Goal: Task Accomplishment & Management: Use online tool/utility

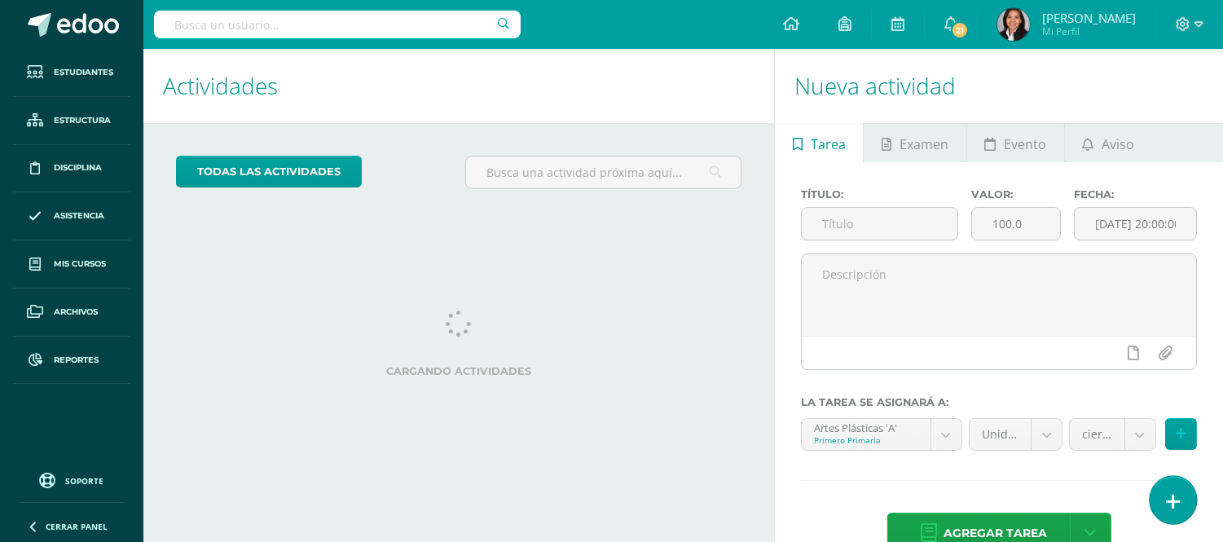
click at [1163, 498] on link at bounding box center [1172, 499] width 46 height 47
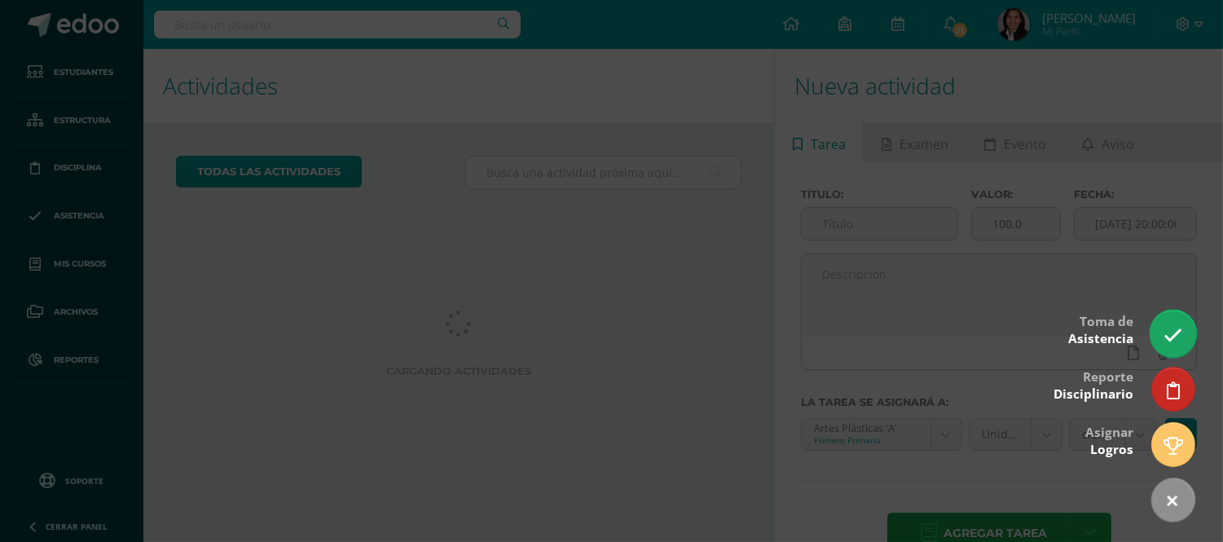
click at [1161, 345] on link at bounding box center [1172, 333] width 46 height 47
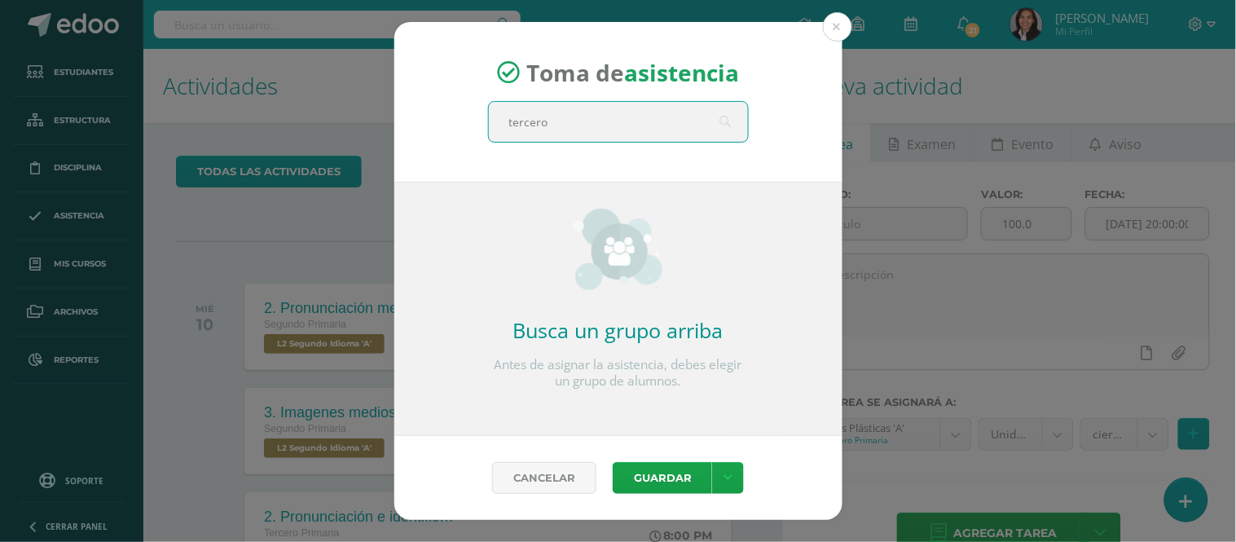
type input "tercero A"
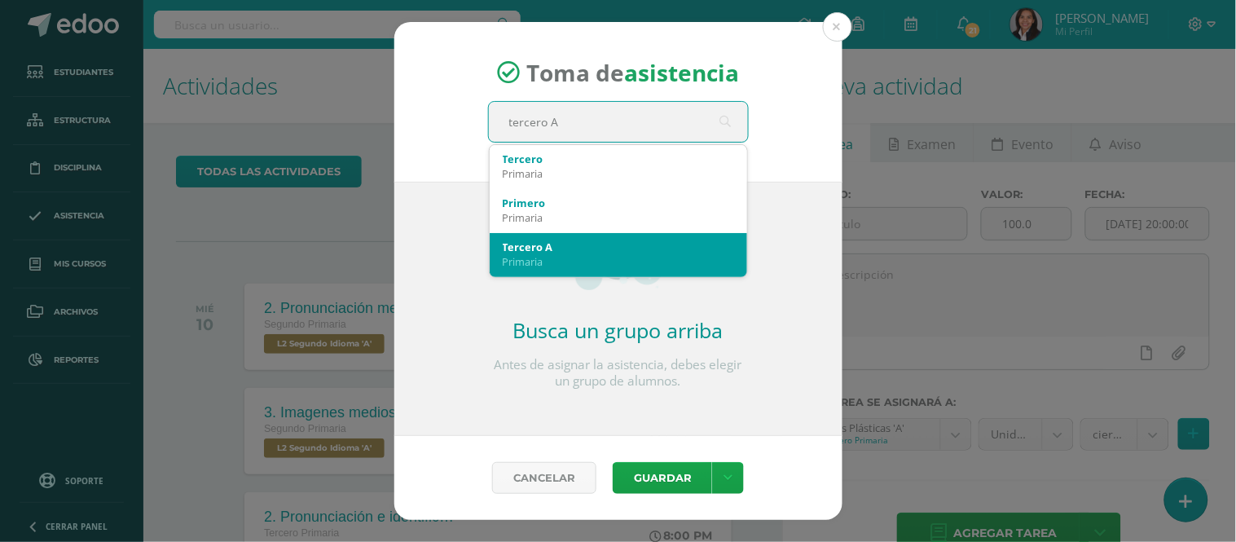
click at [593, 249] on div "Tercero A" at bounding box center [618, 246] width 231 height 15
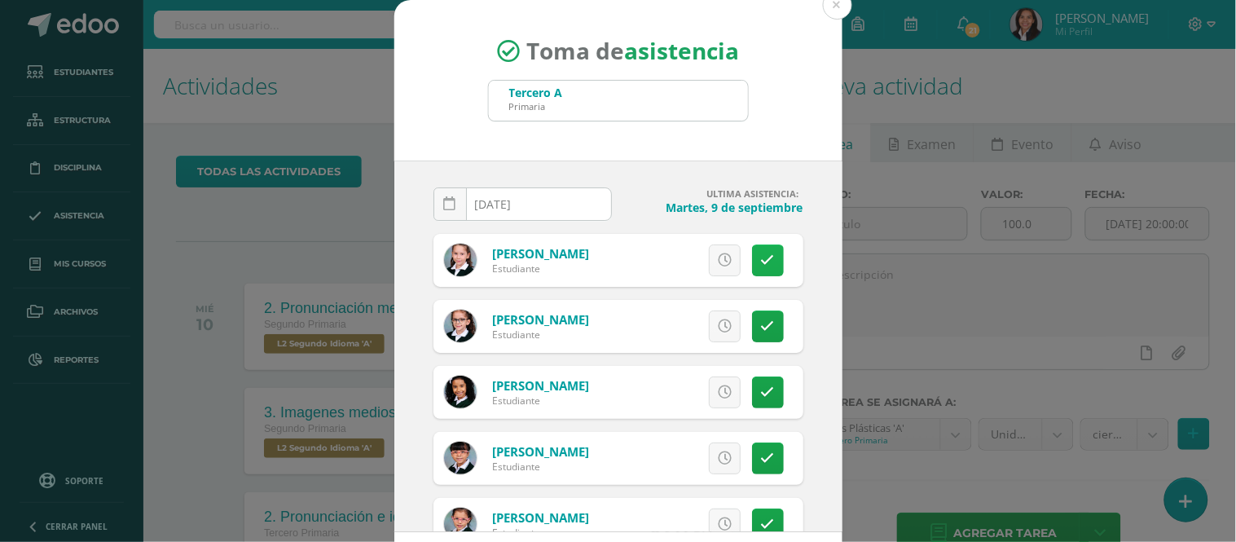
click at [761, 257] on icon at bounding box center [768, 260] width 14 height 14
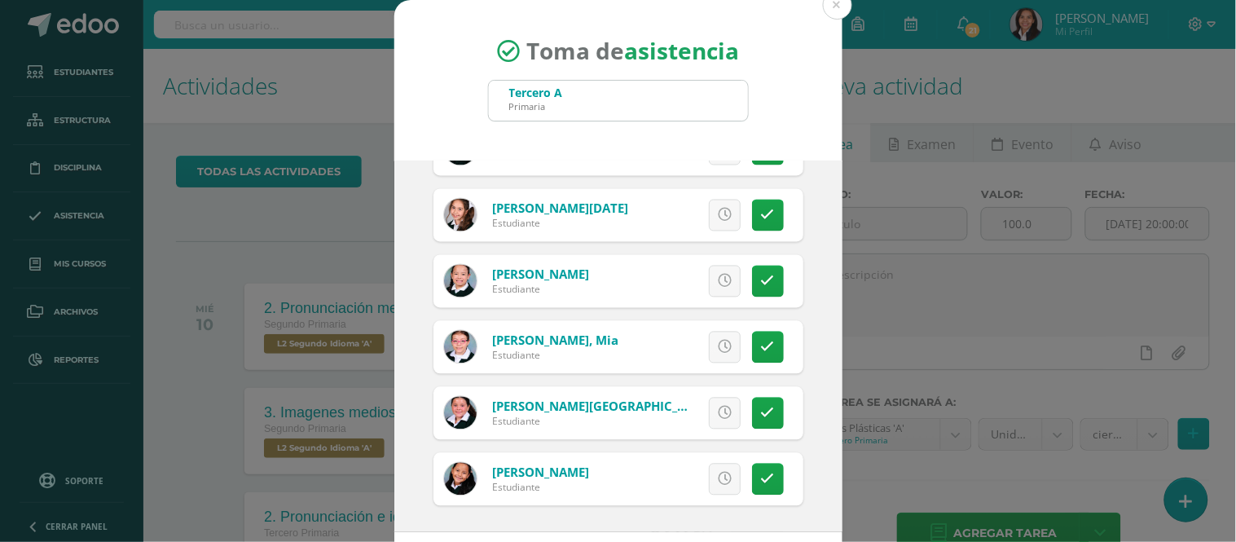
scroll to position [73, 0]
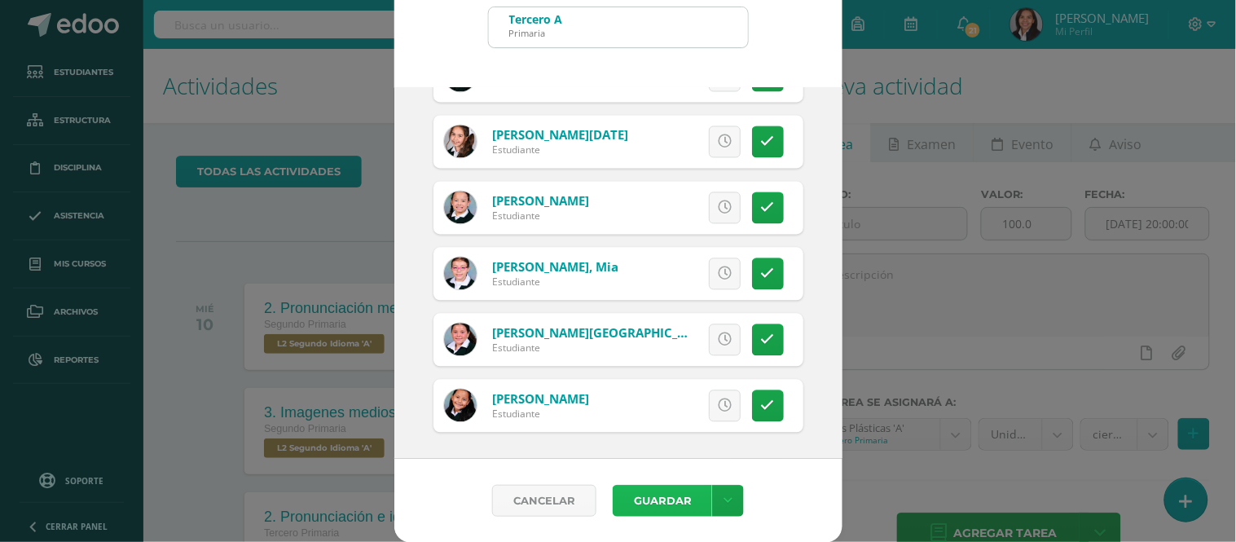
click at [654, 490] on button "Guardar" at bounding box center [662, 501] width 99 height 32
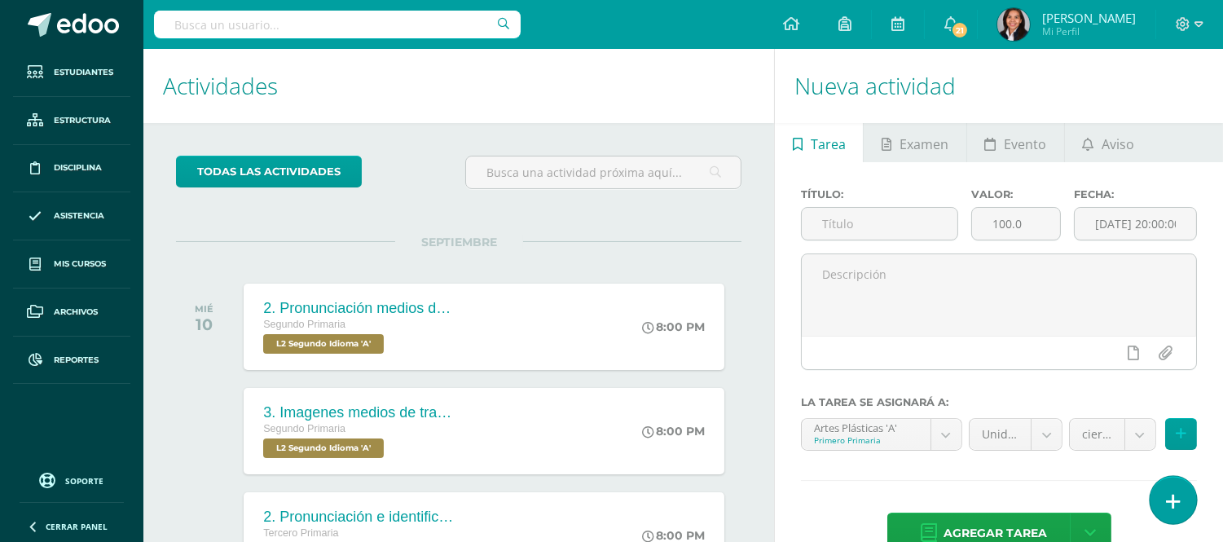
click at [1188, 511] on link at bounding box center [1172, 499] width 46 height 47
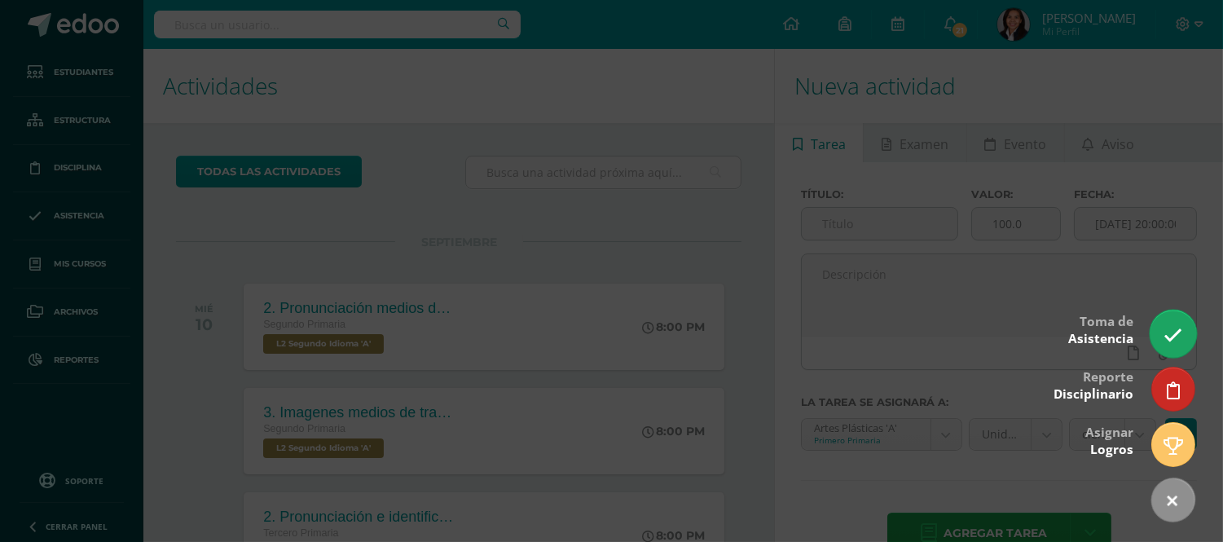
click at [1183, 319] on link at bounding box center [1172, 333] width 46 height 47
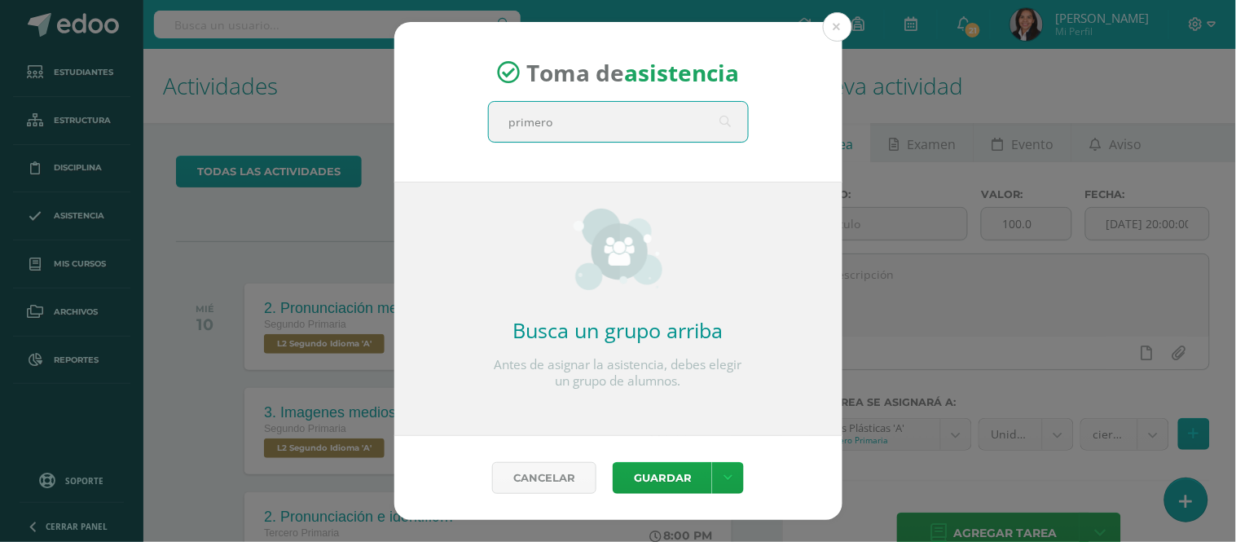
type input "primero A"
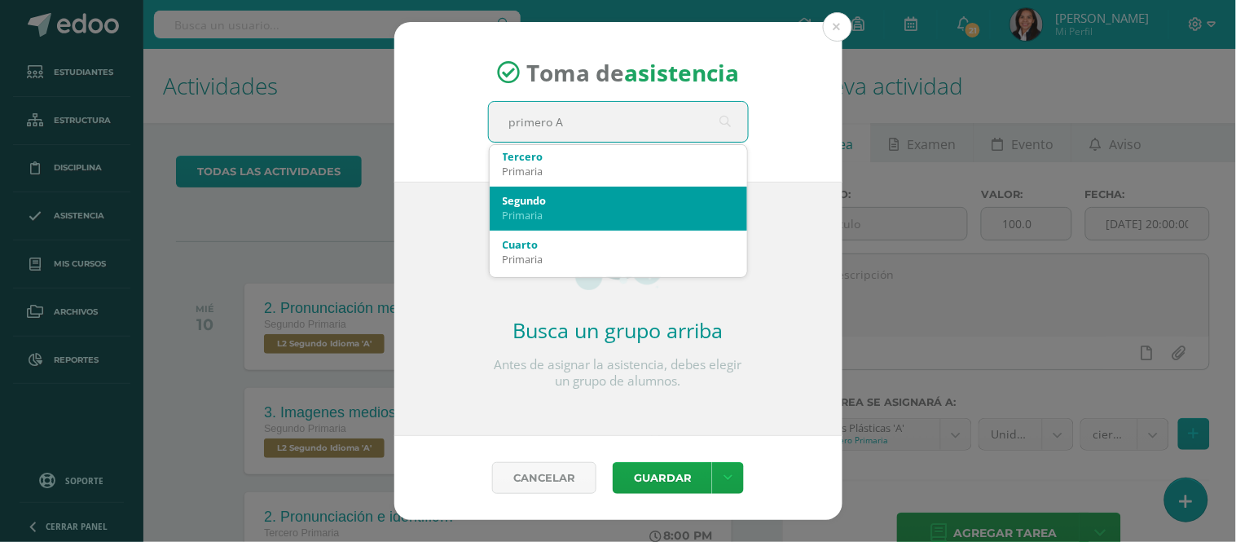
scroll to position [271, 0]
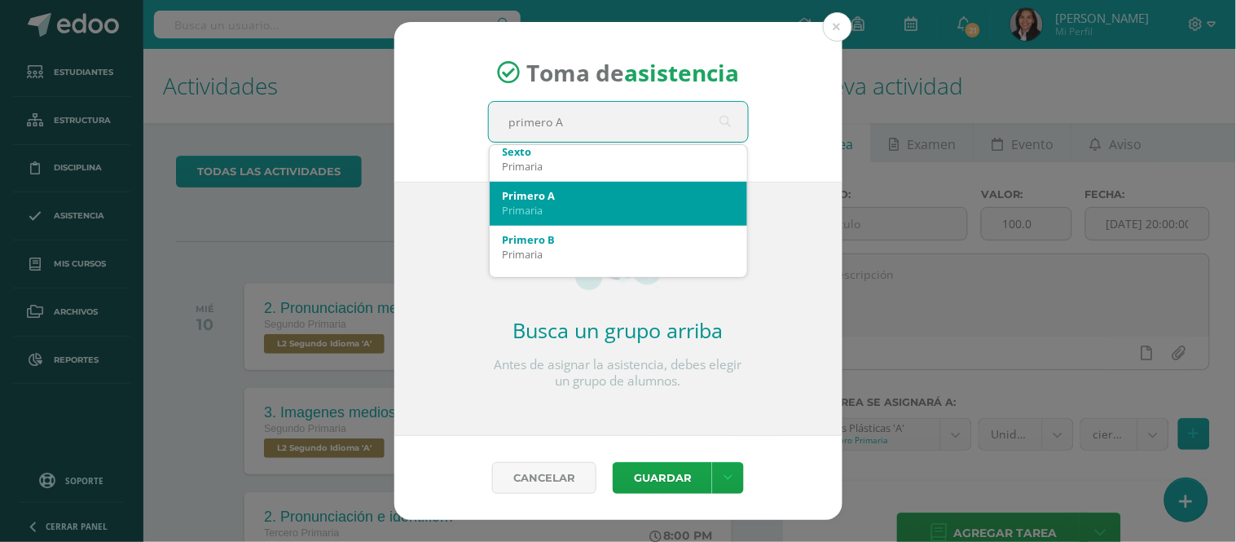
click at [554, 204] on div "Primaria" at bounding box center [618, 210] width 231 height 15
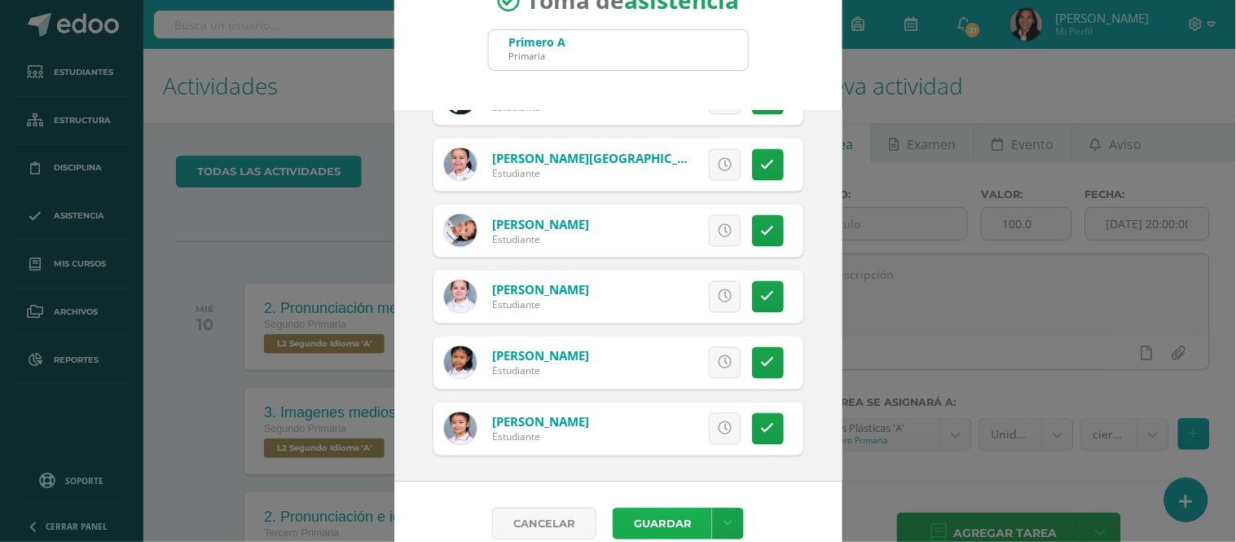
scroll to position [73, 0]
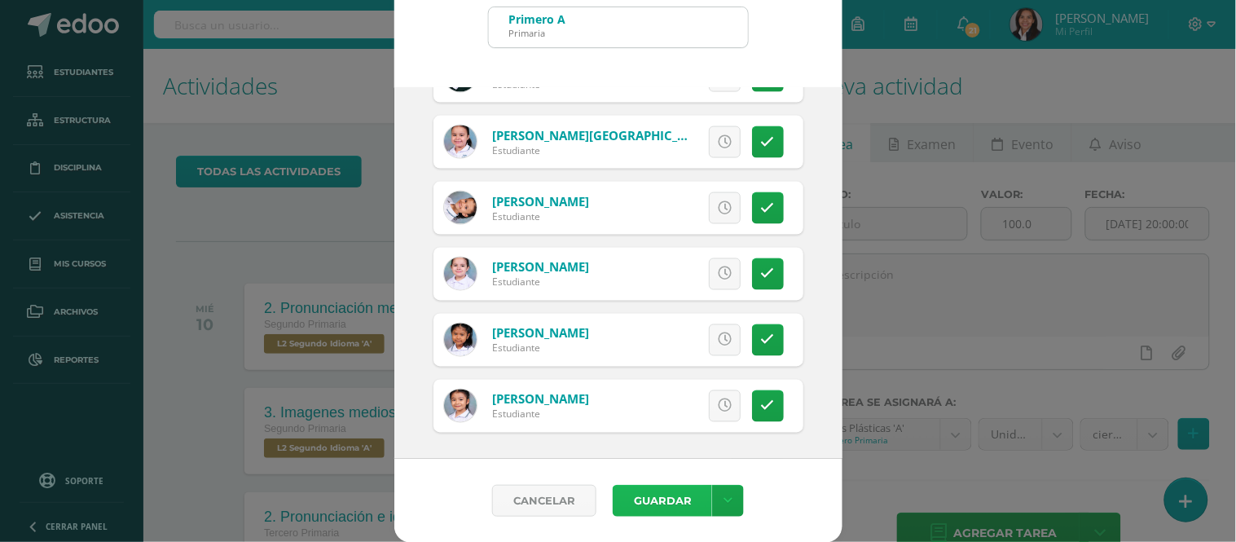
click at [674, 494] on button "Guardar" at bounding box center [662, 501] width 99 height 32
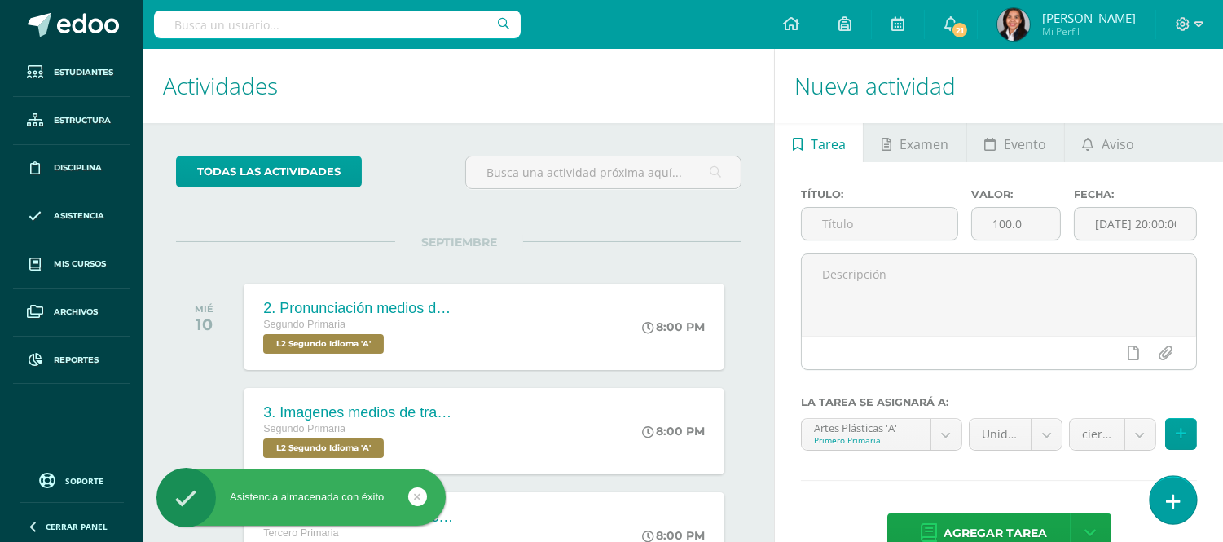
click at [1175, 517] on link at bounding box center [1172, 499] width 46 height 47
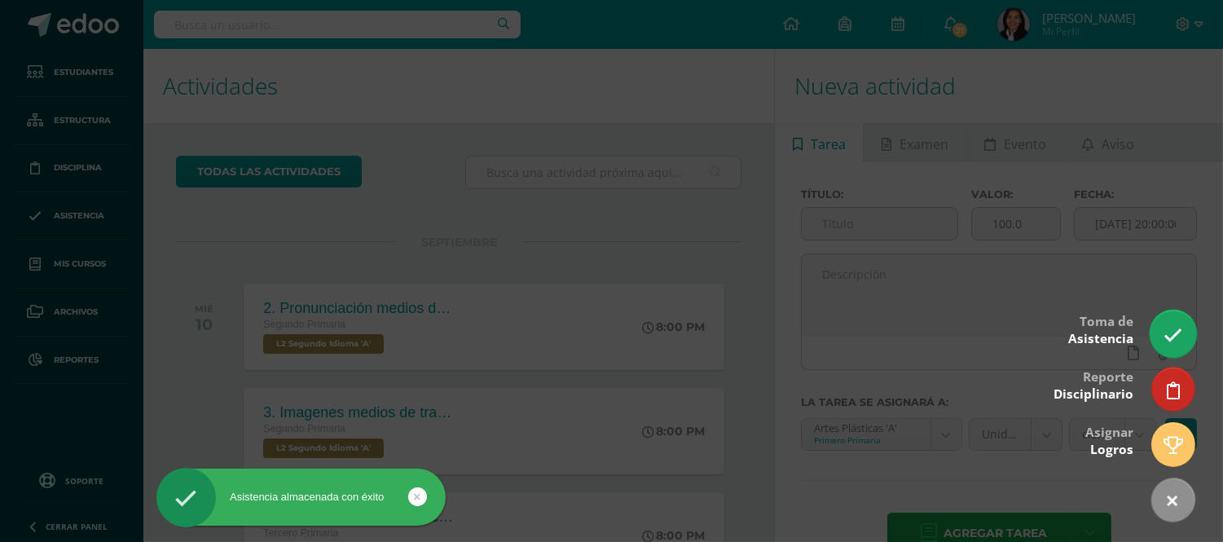
click at [1179, 323] on link at bounding box center [1172, 333] width 46 height 47
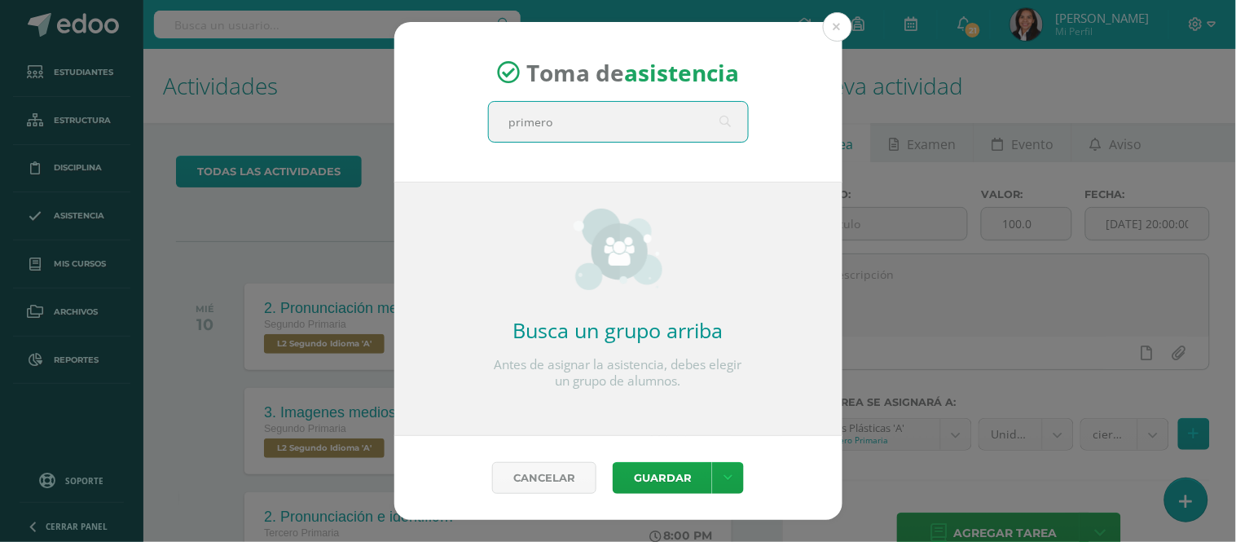
type input "primero B"
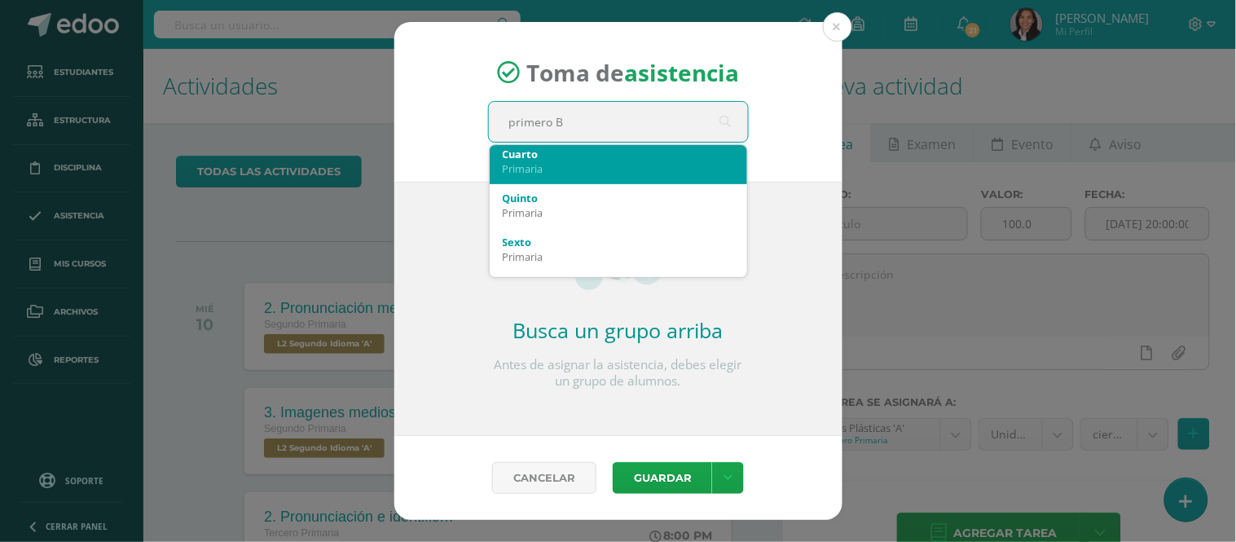
scroll to position [271, 0]
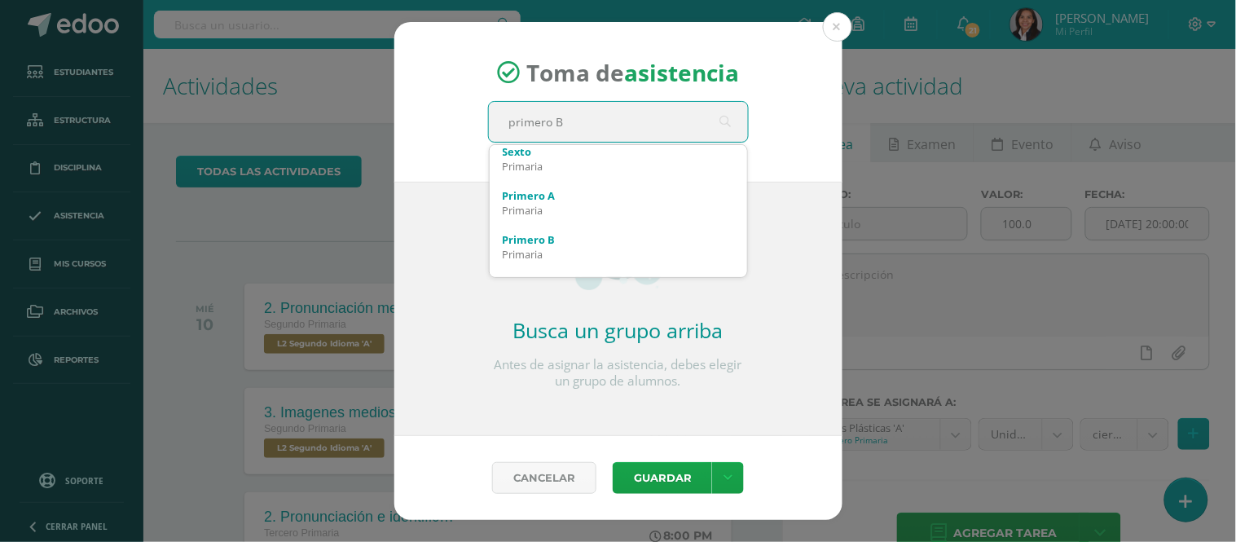
click at [583, 242] on div "Primero B" at bounding box center [618, 239] width 231 height 15
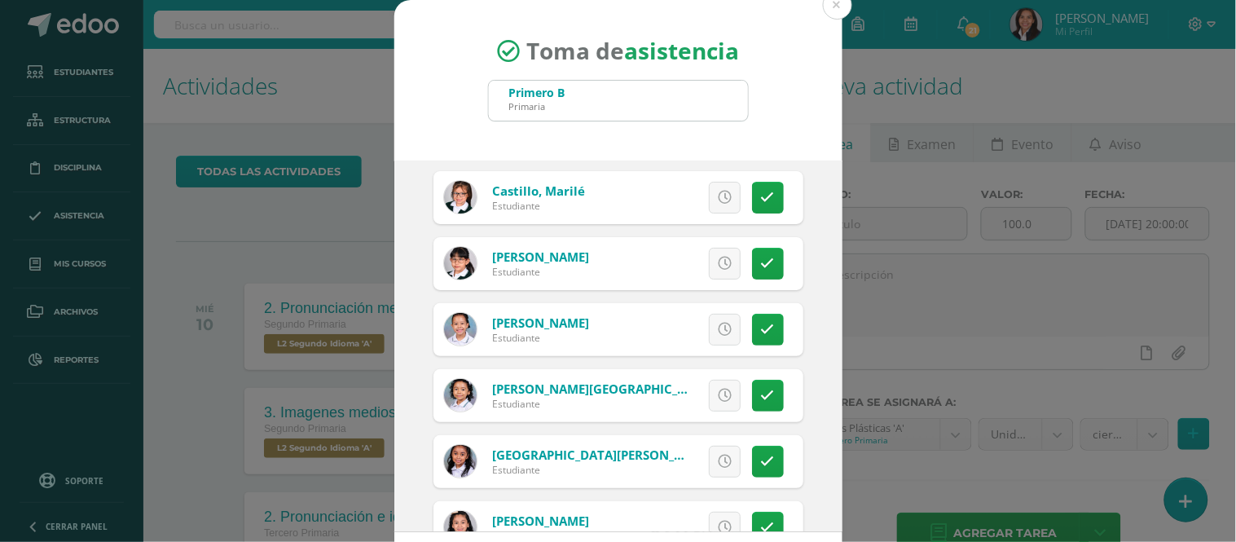
scroll to position [90, 0]
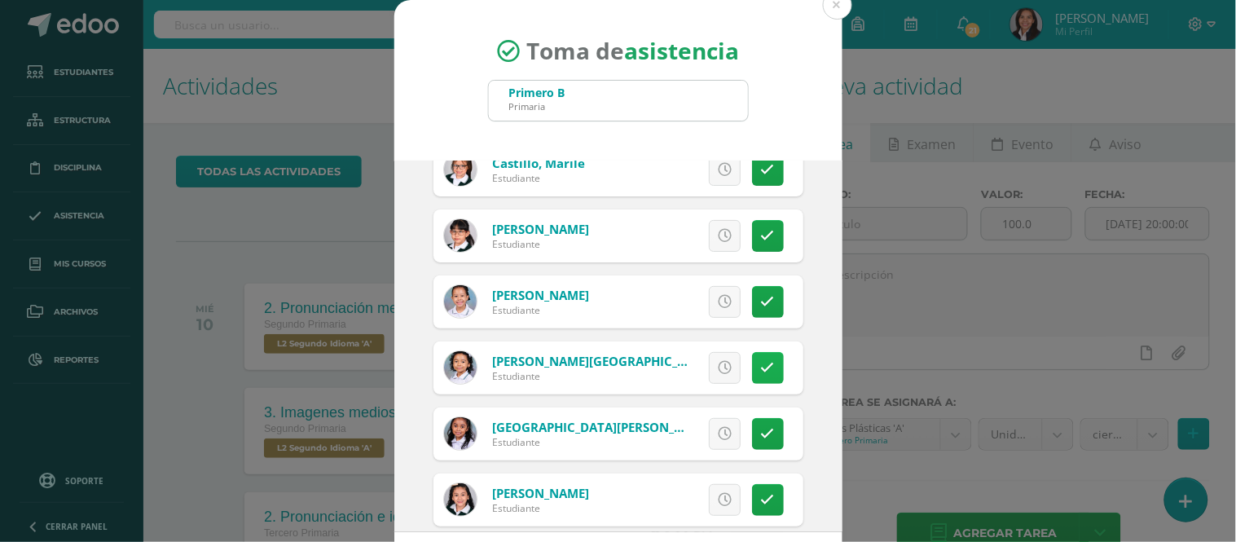
click at [761, 371] on icon at bounding box center [768, 368] width 14 height 14
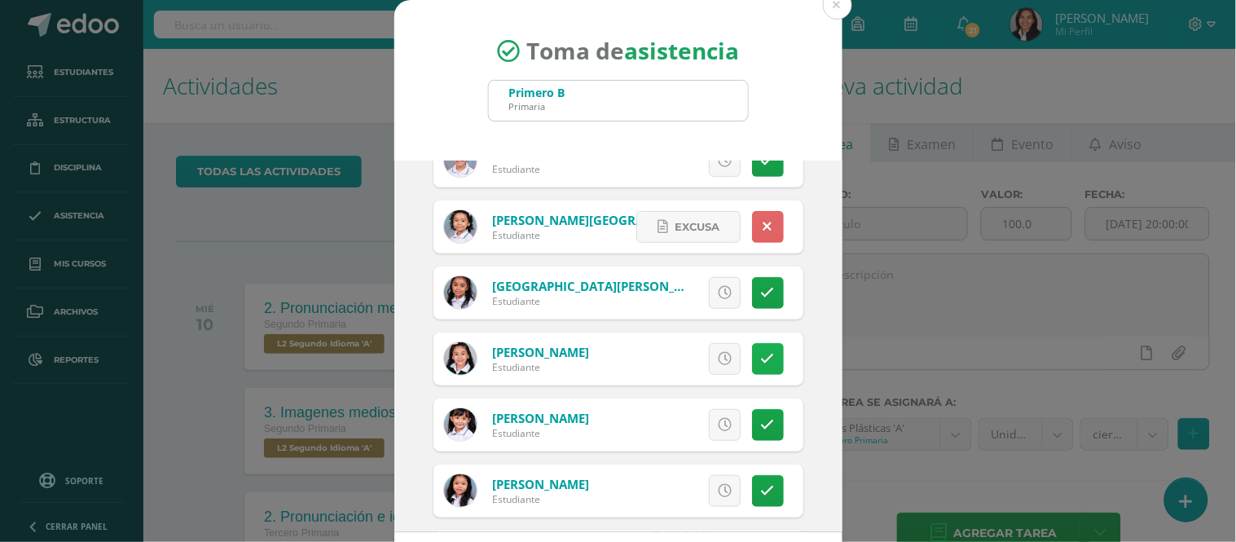
scroll to position [271, 0]
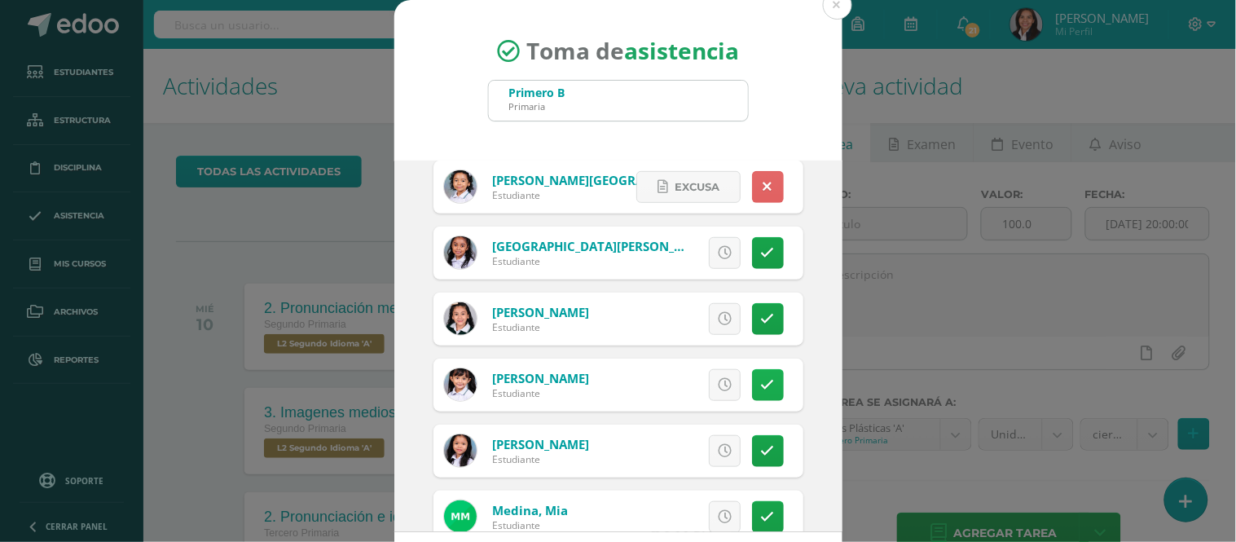
click at [761, 380] on icon at bounding box center [768, 385] width 14 height 14
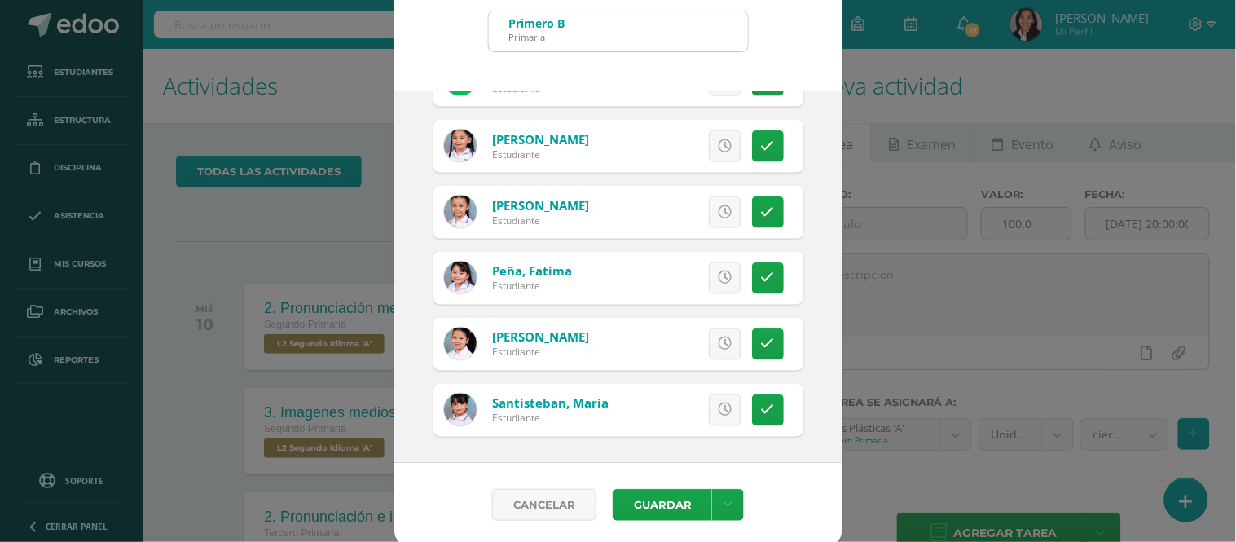
scroll to position [73, 0]
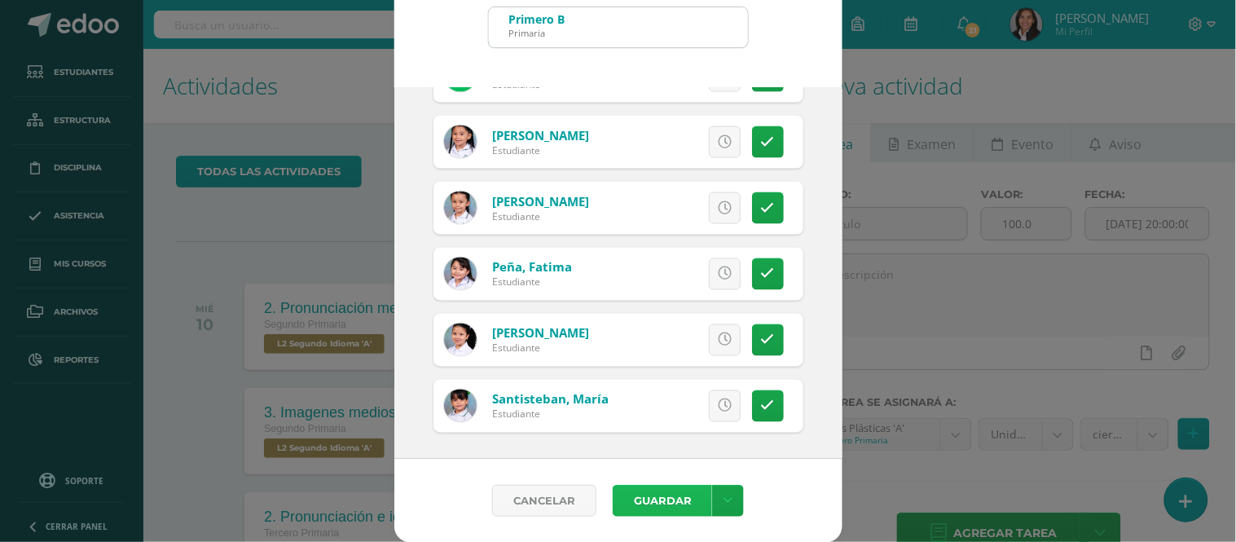
click at [668, 497] on button "Guardar" at bounding box center [662, 501] width 99 height 32
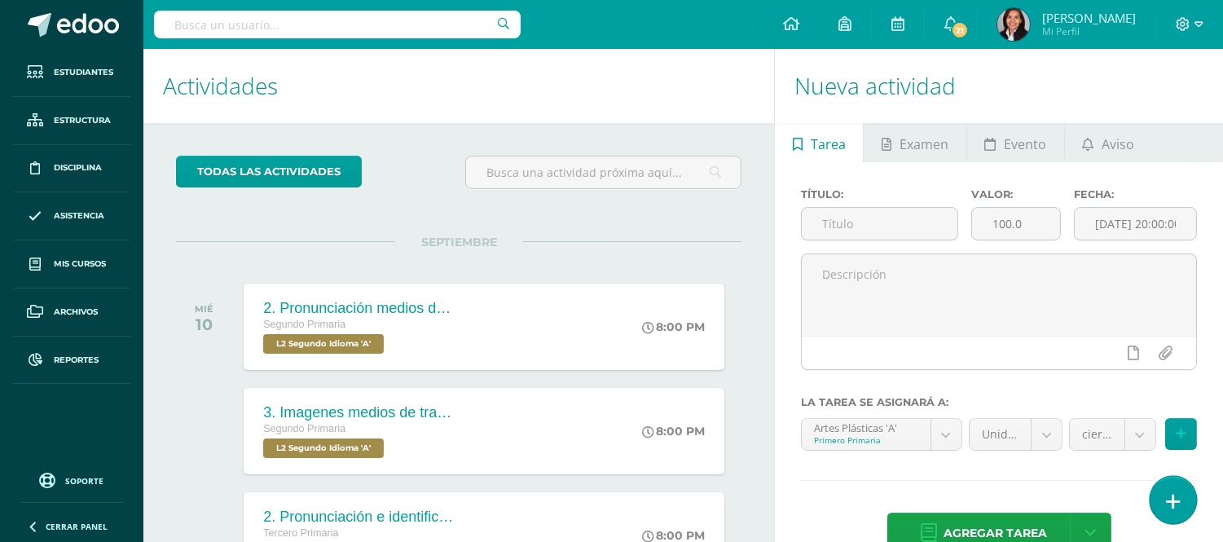
click at [1169, 517] on link at bounding box center [1172, 499] width 46 height 47
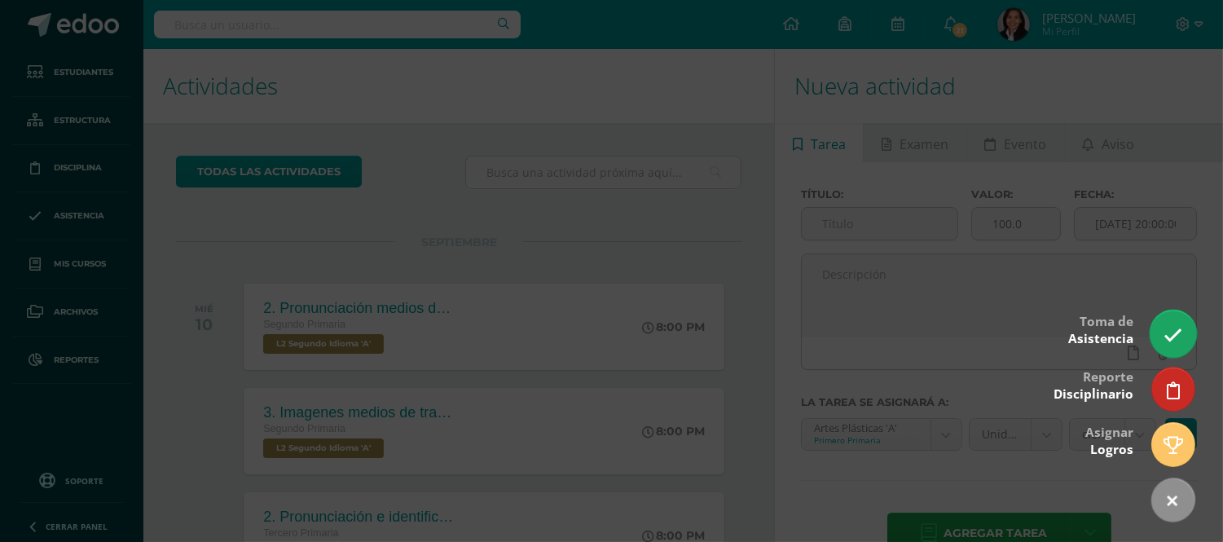
click at [1157, 327] on link at bounding box center [1172, 333] width 46 height 47
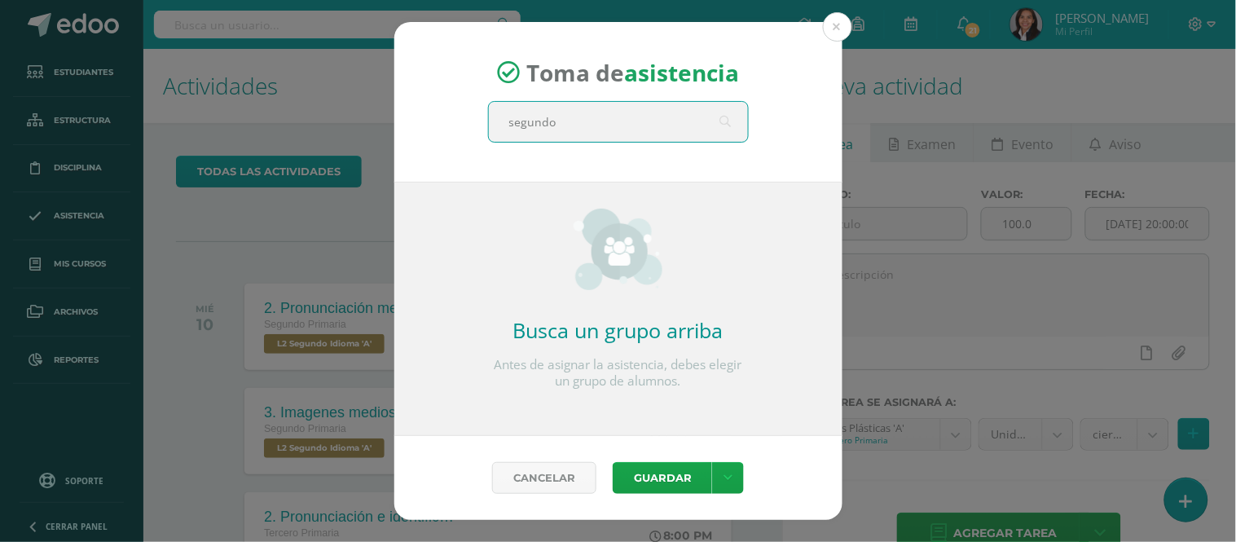
type input "segundo A"
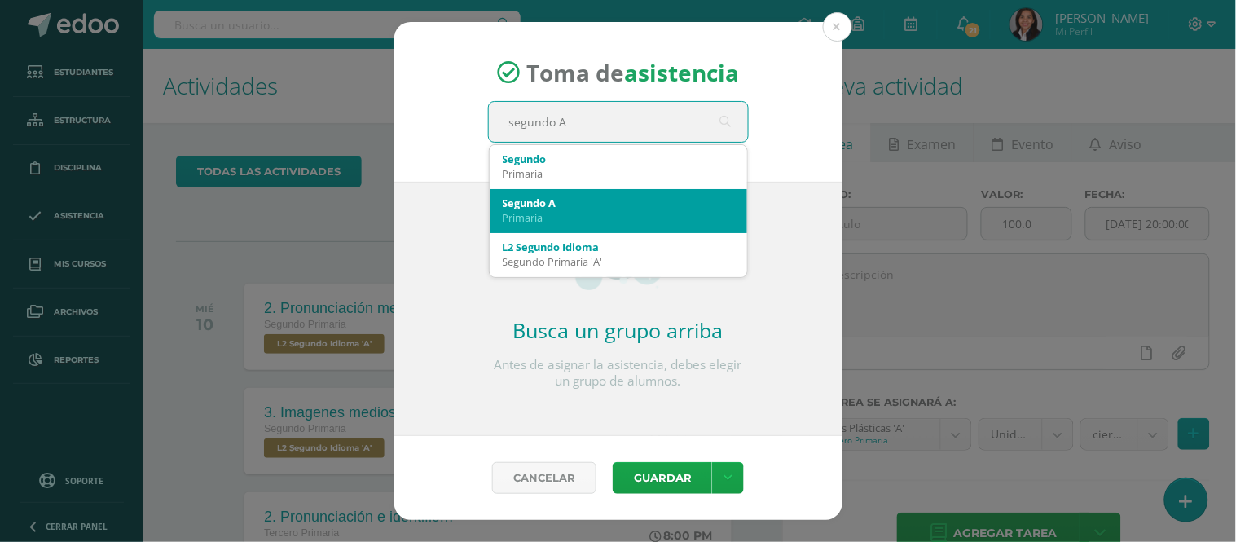
click at [573, 213] on div "Primaria" at bounding box center [618, 217] width 231 height 15
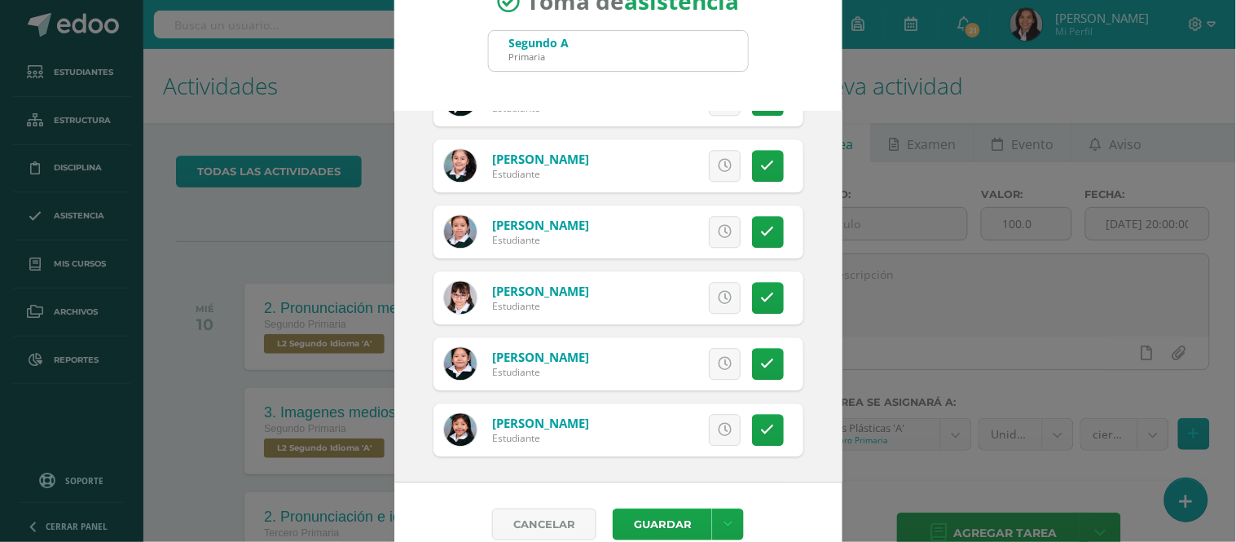
scroll to position [73, 0]
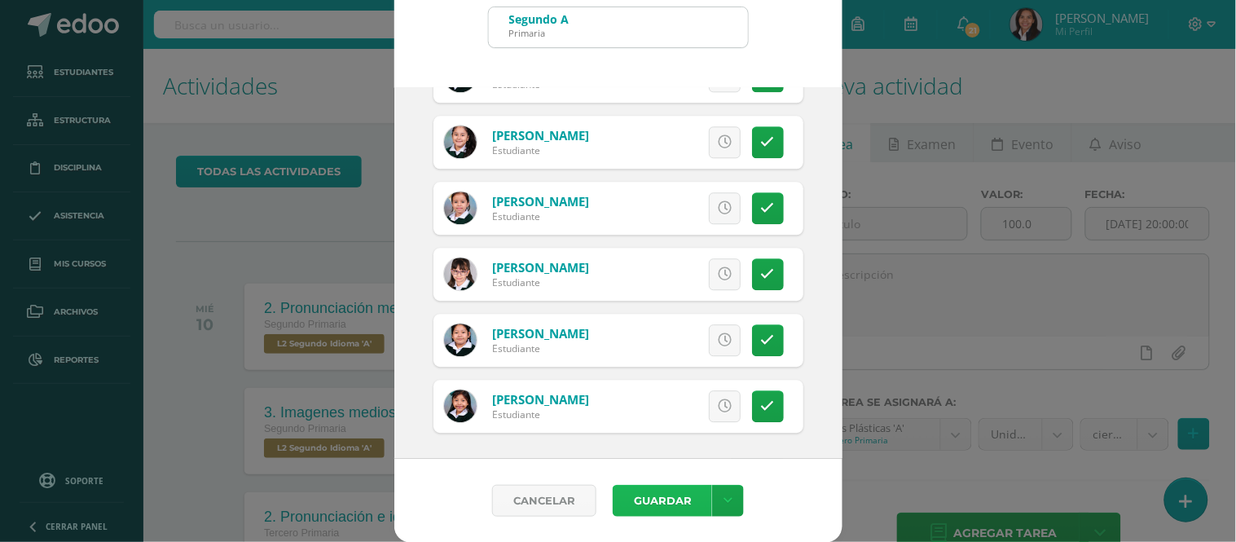
click at [650, 498] on button "Guardar" at bounding box center [662, 501] width 99 height 32
